Goal: Communication & Community: Ask a question

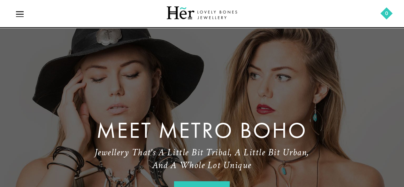
scroll to position [1559, 0]
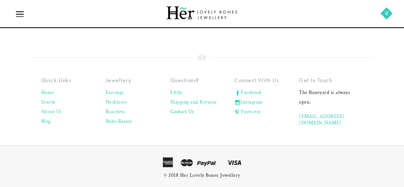
click at [185, 109] on link "Contact Us" at bounding box center [182, 112] width 24 height 6
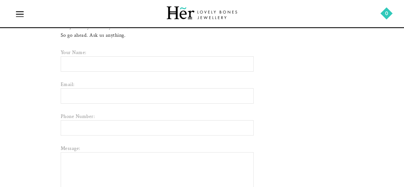
scroll to position [88, 0]
click at [111, 88] on input "Email:" at bounding box center [157, 95] width 193 height 15
drag, startPoint x: 86, startPoint y: 59, endPoint x: 106, endPoint y: 74, distance: 24.7
click at [106, 74] on div "Your Name: Email: Phone Number: Message: Submit" at bounding box center [157, 182] width 193 height 266
type input "[PERSON_NAME]"
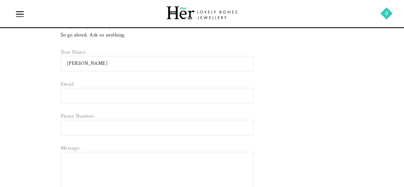
click at [79, 97] on input "Email:" at bounding box center [157, 95] width 193 height 15
type input "[EMAIL_ADDRESS][DOMAIN_NAME]"
click at [80, 129] on input "Phone Number:" at bounding box center [157, 127] width 193 height 15
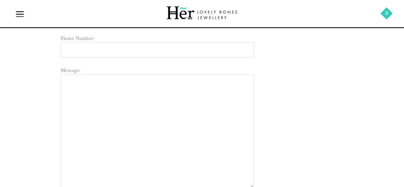
scroll to position [166, 0]
click at [102, 101] on textarea "Message:" at bounding box center [157, 131] width 193 height 114
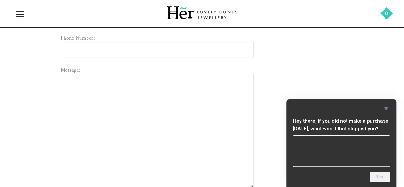
paste textarea "Hi, Your designs are beautiful. I create content for jewelry items like necklac…"
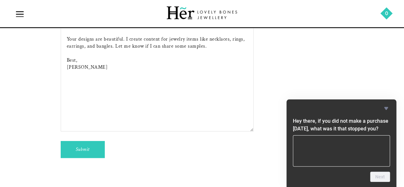
type textarea "Hi, Your designs are beautiful. I create content for jewelry items like necklac…"
click at [83, 151] on input "Submit" at bounding box center [83, 149] width 44 height 17
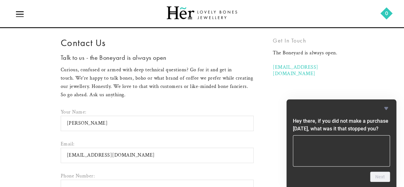
scroll to position [27, 0]
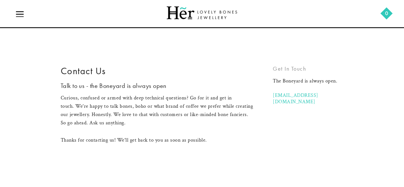
scroll to position [102, 0]
